Goal: Entertainment & Leisure: Consume media (video, audio)

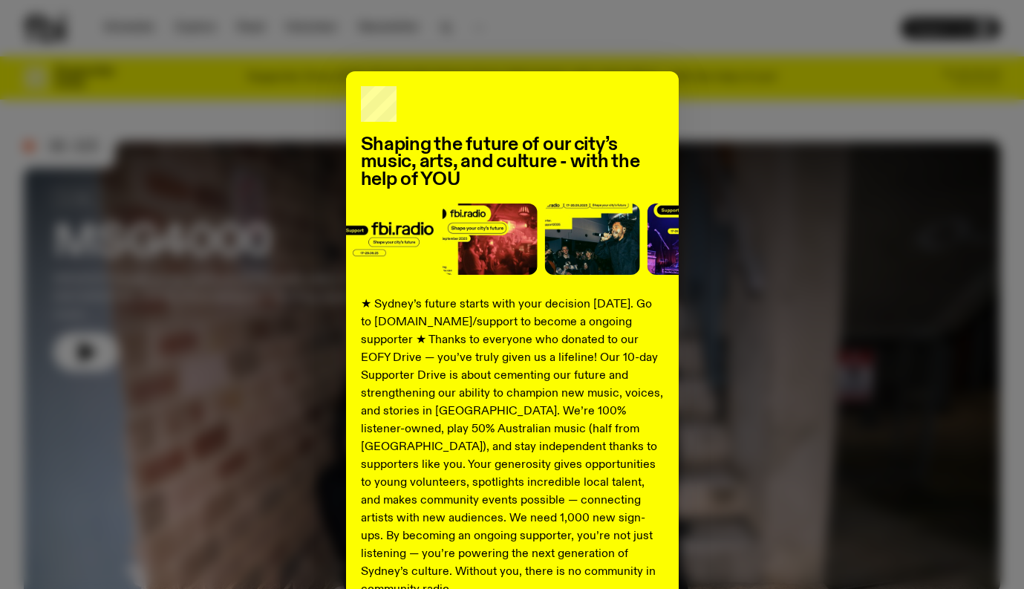
click at [543, 38] on div "Shaping the future of our city’s music, arts, and culture - with the help of YO…" at bounding box center [512, 294] width 1024 height 589
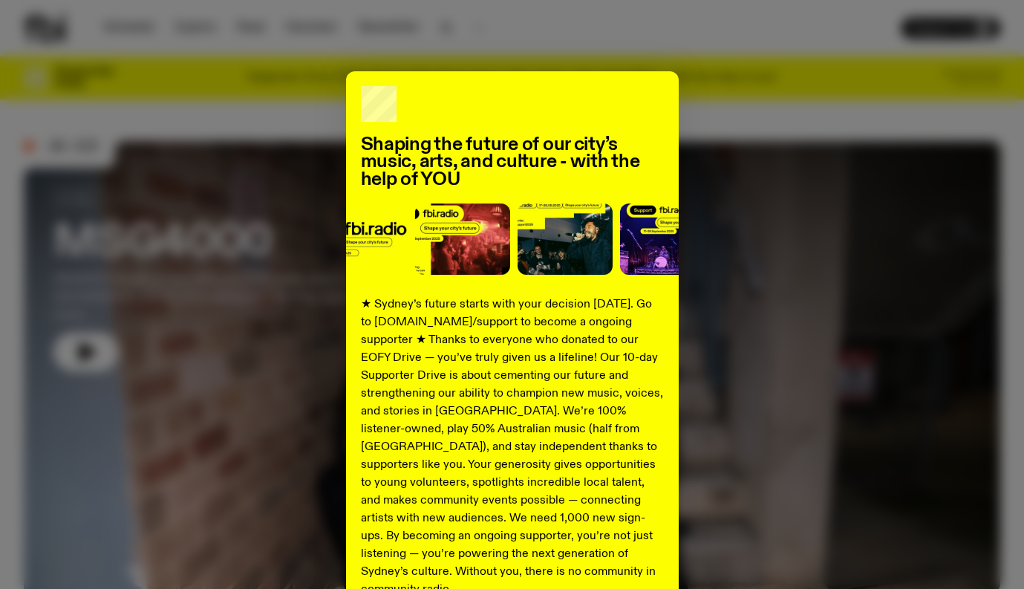
scroll to position [146, 0]
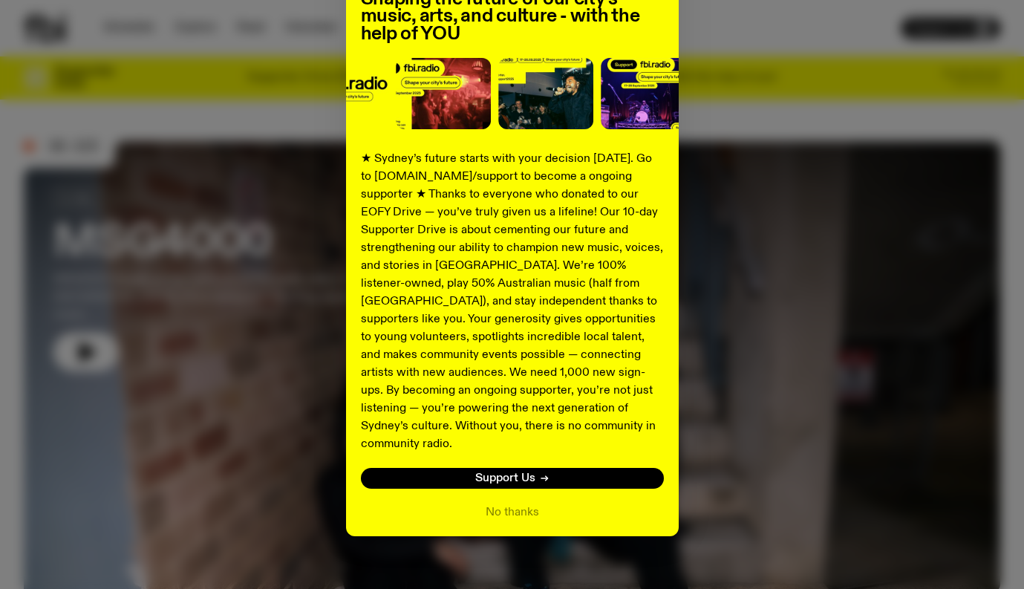
click at [505, 506] on div "Shaping the future of our city’s music, arts, and culture - with the help of YO…" at bounding box center [512, 231] width 333 height 610
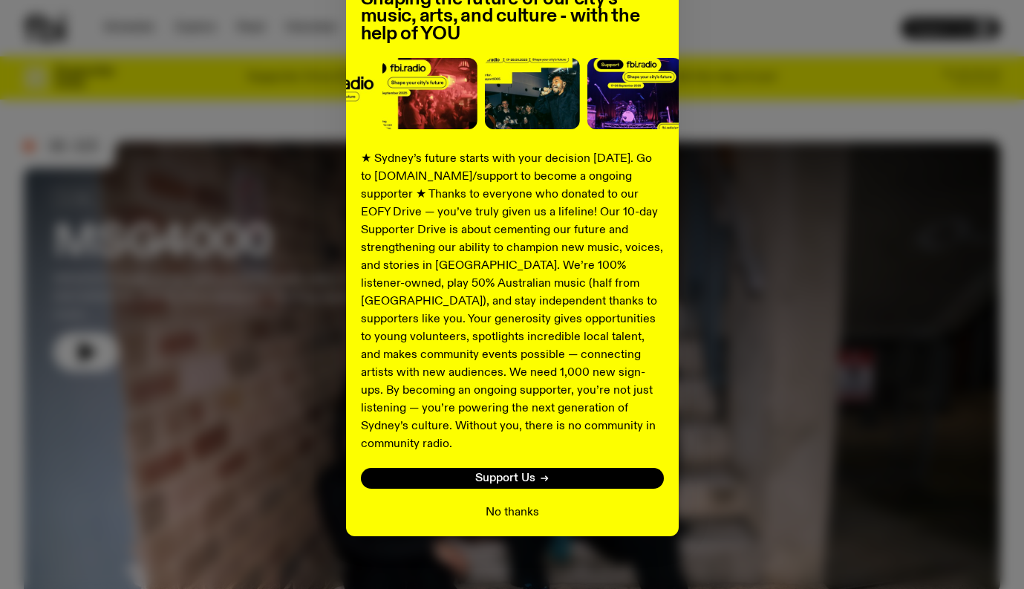
click at [507, 503] on button "No thanks" at bounding box center [512, 512] width 53 height 18
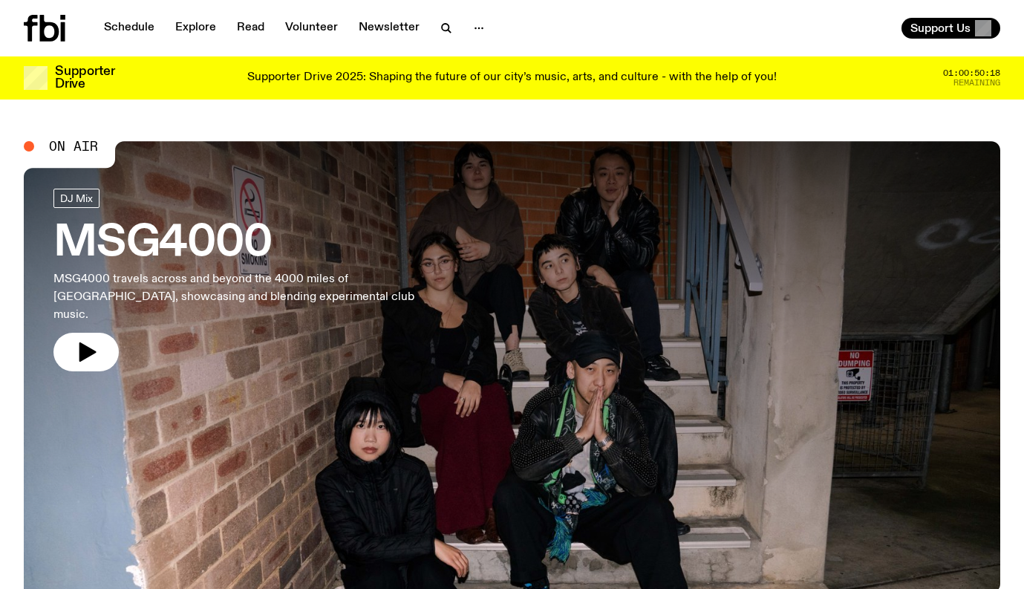
click at [84, 147] on span "On Air" at bounding box center [73, 146] width 49 height 13
click at [84, 340] on icon "button" at bounding box center [86, 352] width 24 height 24
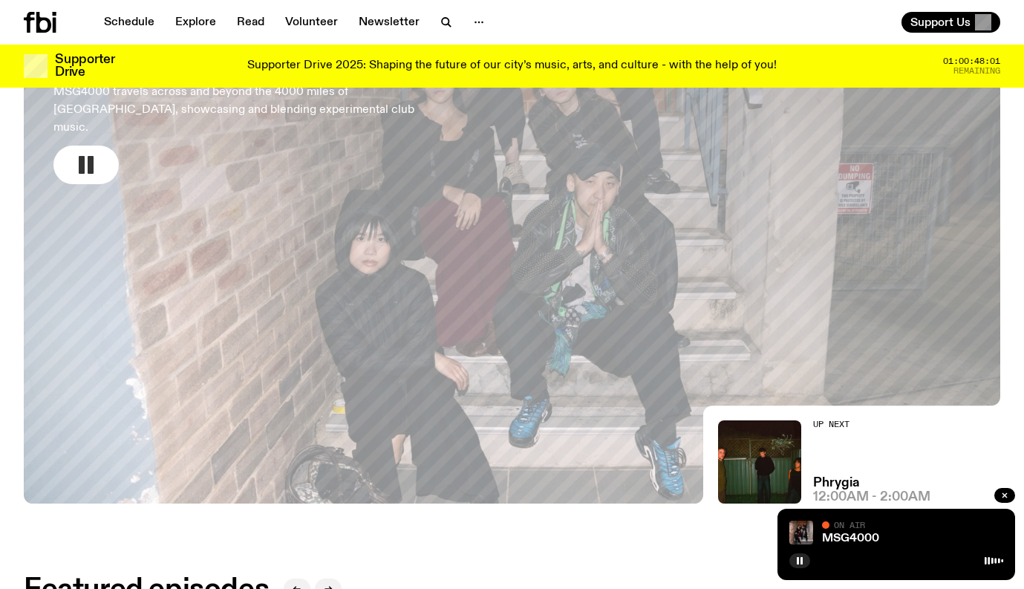
scroll to position [0, 0]
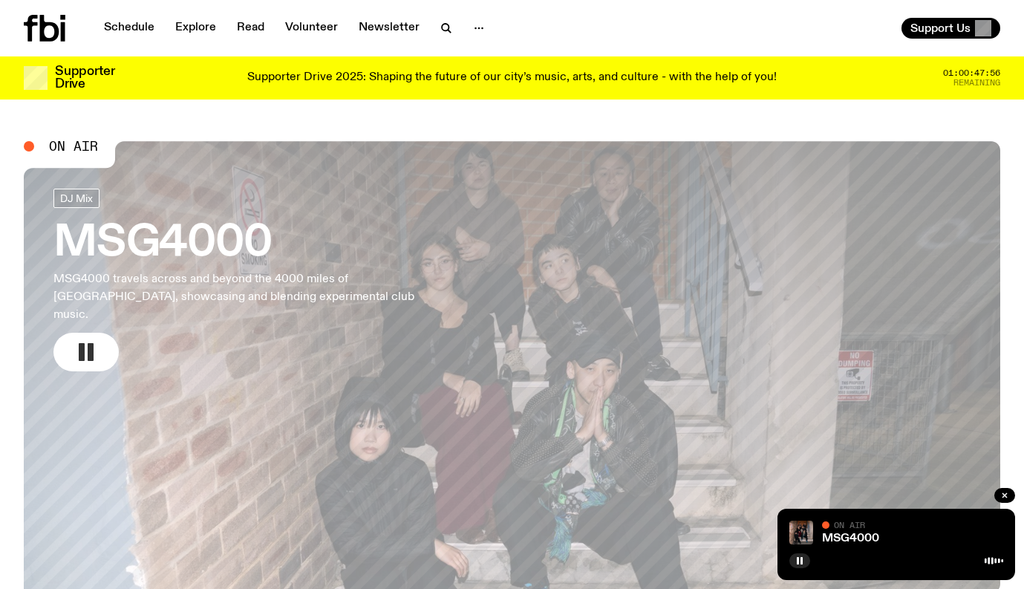
click at [682, 74] on p "Supporter Drive 2025: Shaping the future of our city’s music, arts, and culture…" at bounding box center [511, 77] width 529 height 13
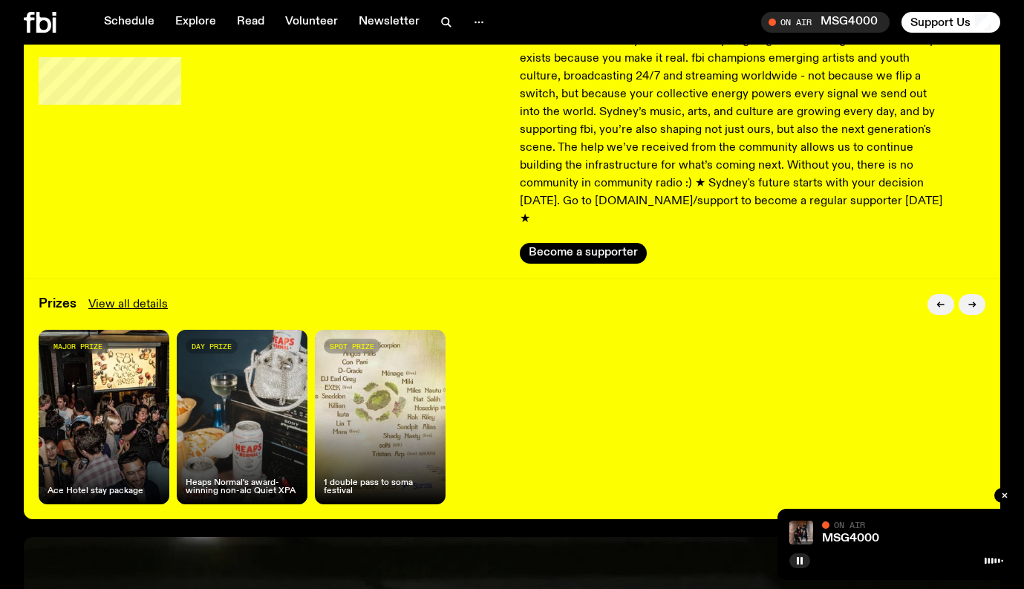
scroll to position [125, 0]
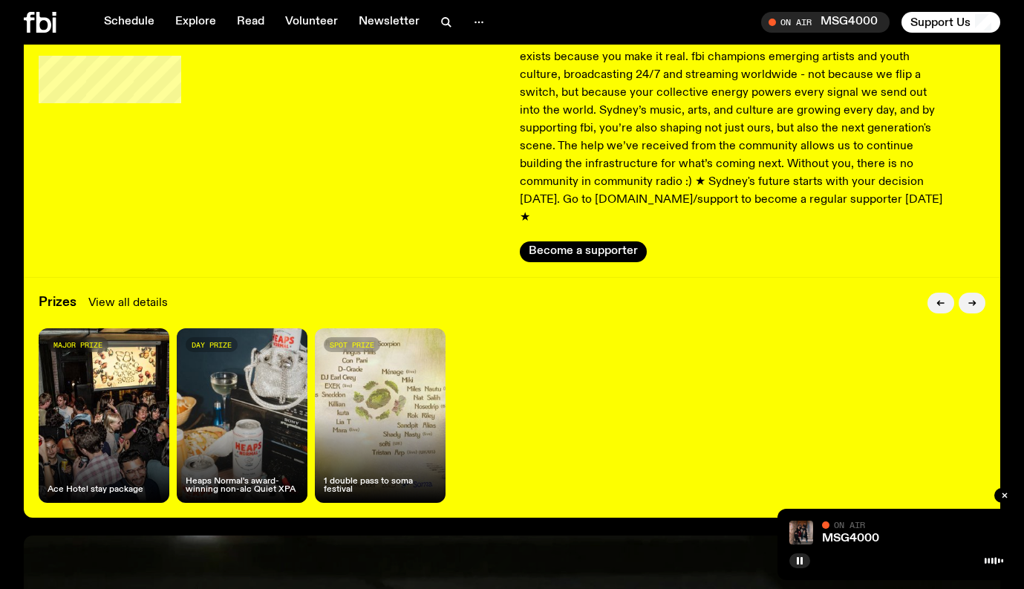
click at [142, 294] on link "View all details" at bounding box center [127, 303] width 79 height 18
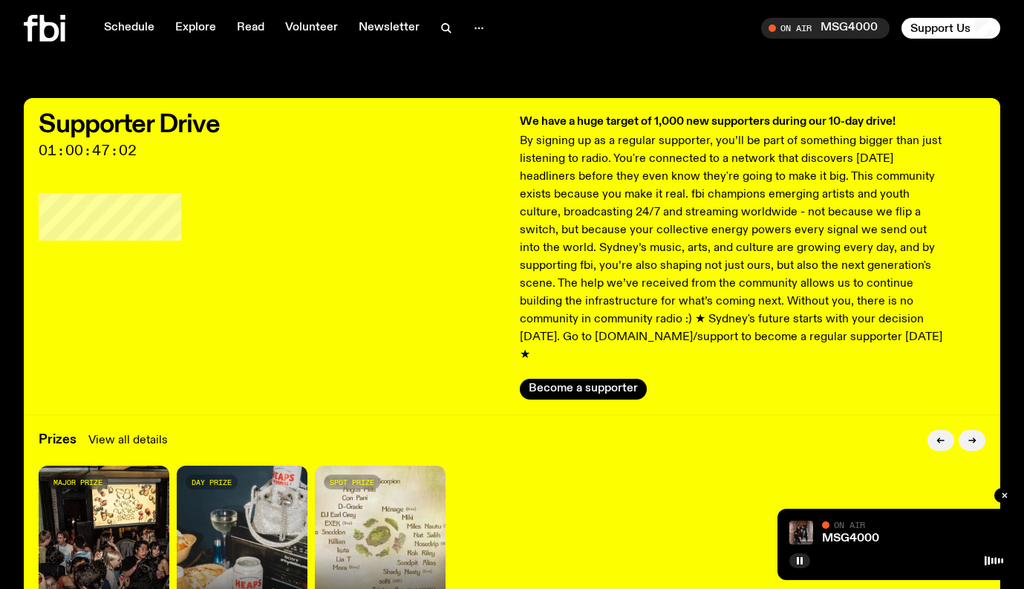
click at [128, 431] on link "View all details" at bounding box center [127, 440] width 79 height 18
click at [813, 31] on span "Tune in live" at bounding box center [829, 27] width 105 height 11
click at [901, 542] on div "MSG4000" at bounding box center [911, 538] width 184 height 11
click at [803, 563] on icon "button" at bounding box center [799, 560] width 9 height 9
click at [800, 561] on icon "button" at bounding box center [800, 560] width 7 height 7
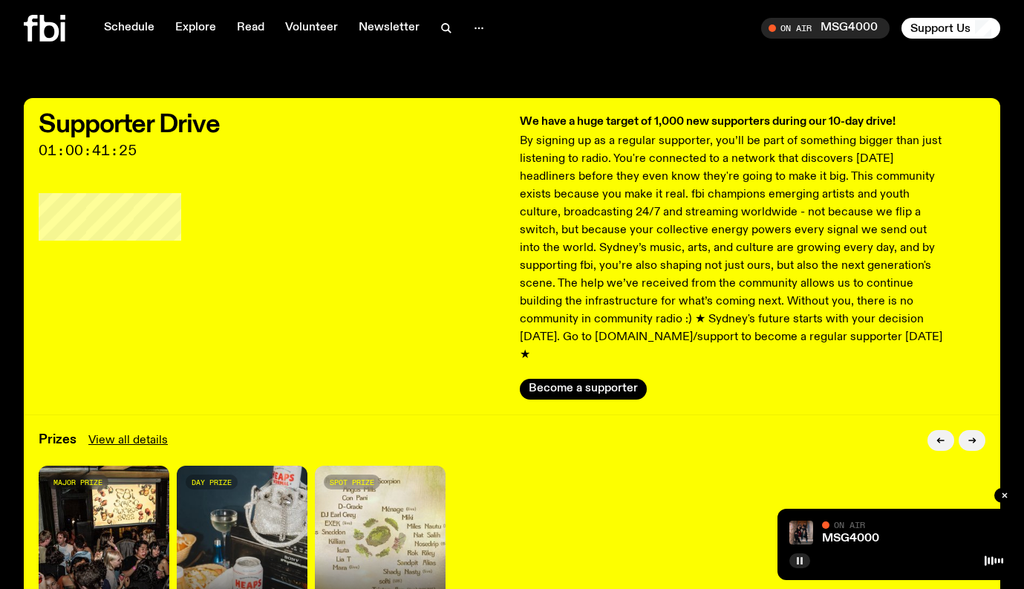
click at [800, 561] on rect "button" at bounding box center [801, 560] width 2 height 7
click at [800, 558] on icon "button" at bounding box center [799, 560] width 9 height 9
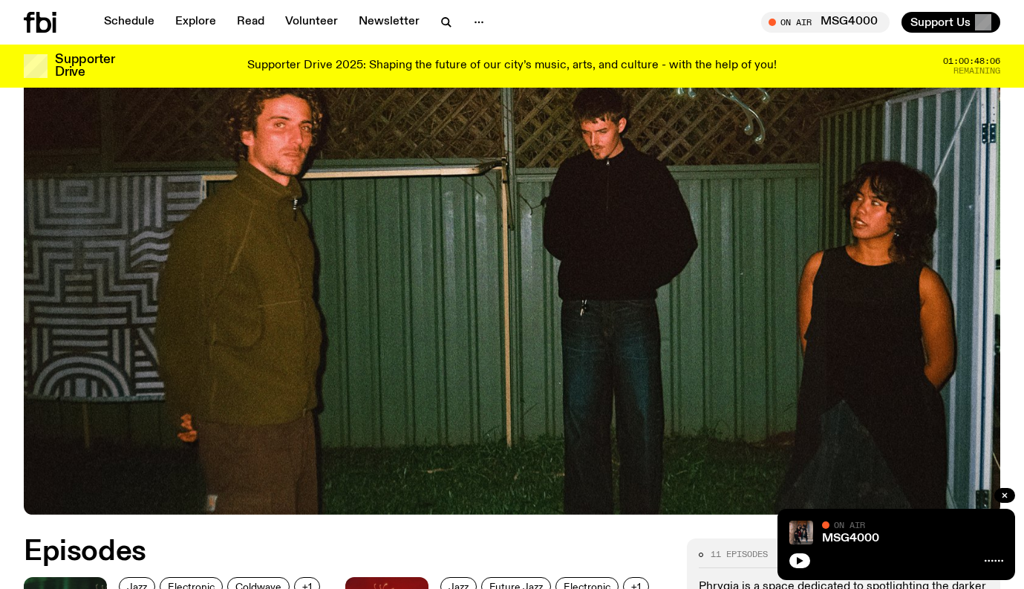
scroll to position [148, 0]
